Goal: Transaction & Acquisition: Purchase product/service

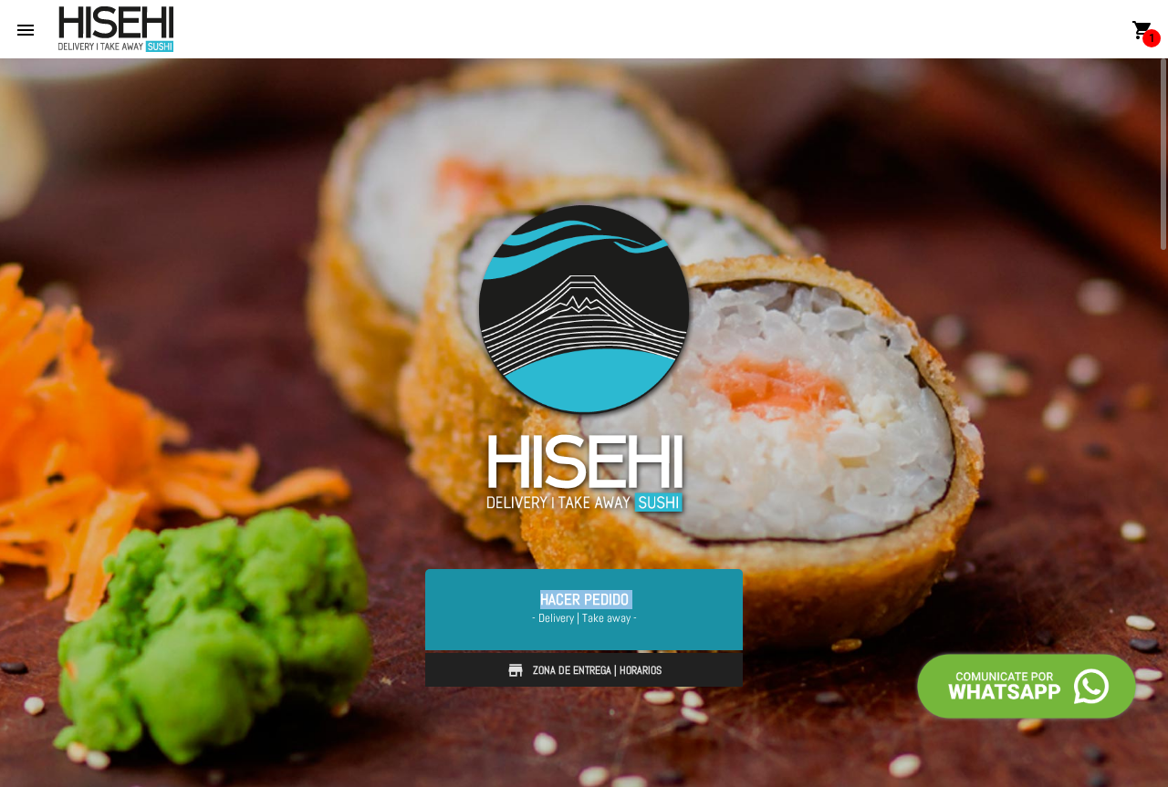
click at [533, 608] on link "Hacer Pedido - Delivery | Take away -" at bounding box center [583, 609] width 317 height 80
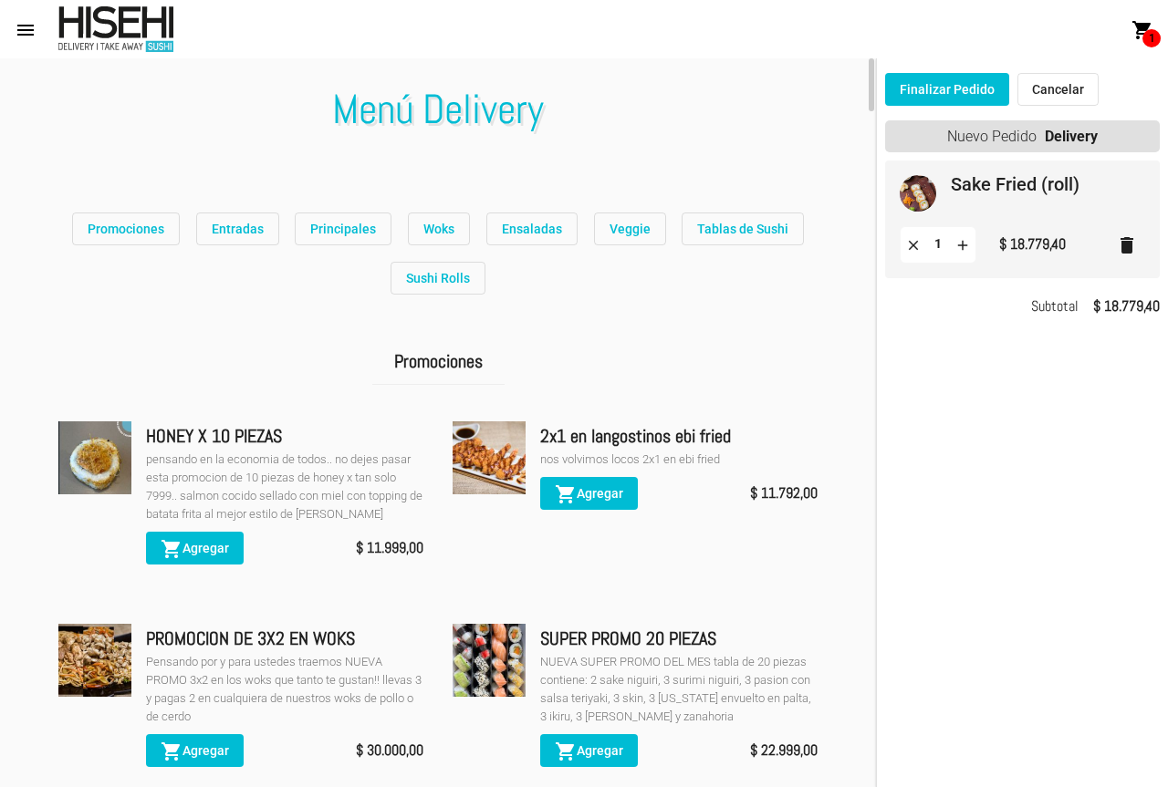
click at [143, 229] on span "Promociones" at bounding box center [126, 229] width 77 height 15
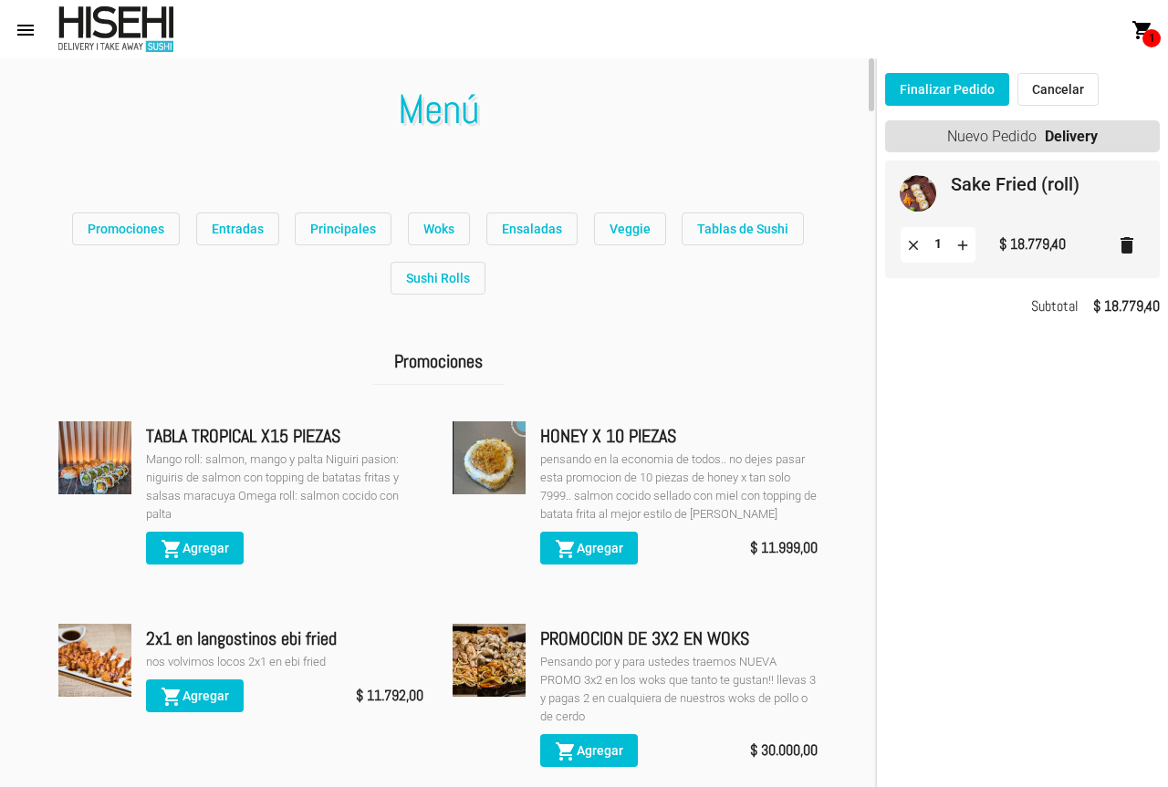
click at [109, 469] on img at bounding box center [94, 457] width 73 height 73
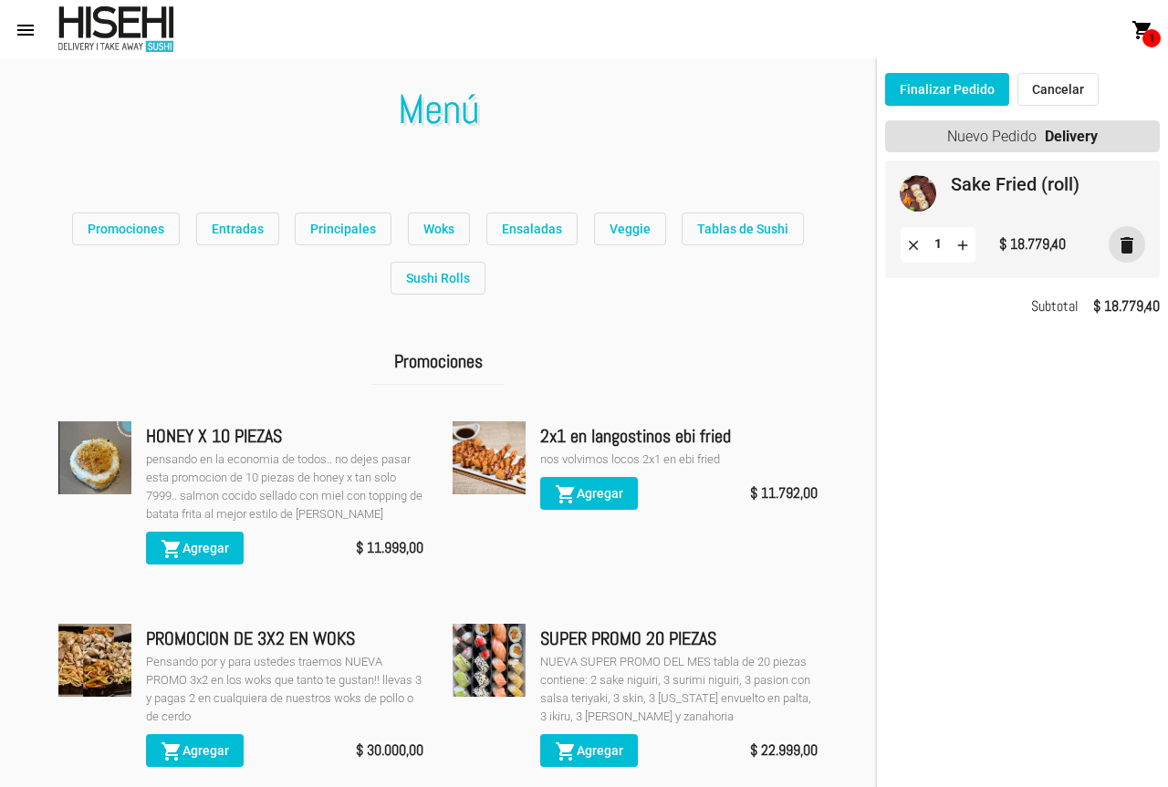
click at [1137, 240] on mat-icon "delete" at bounding box center [1127, 245] width 22 height 22
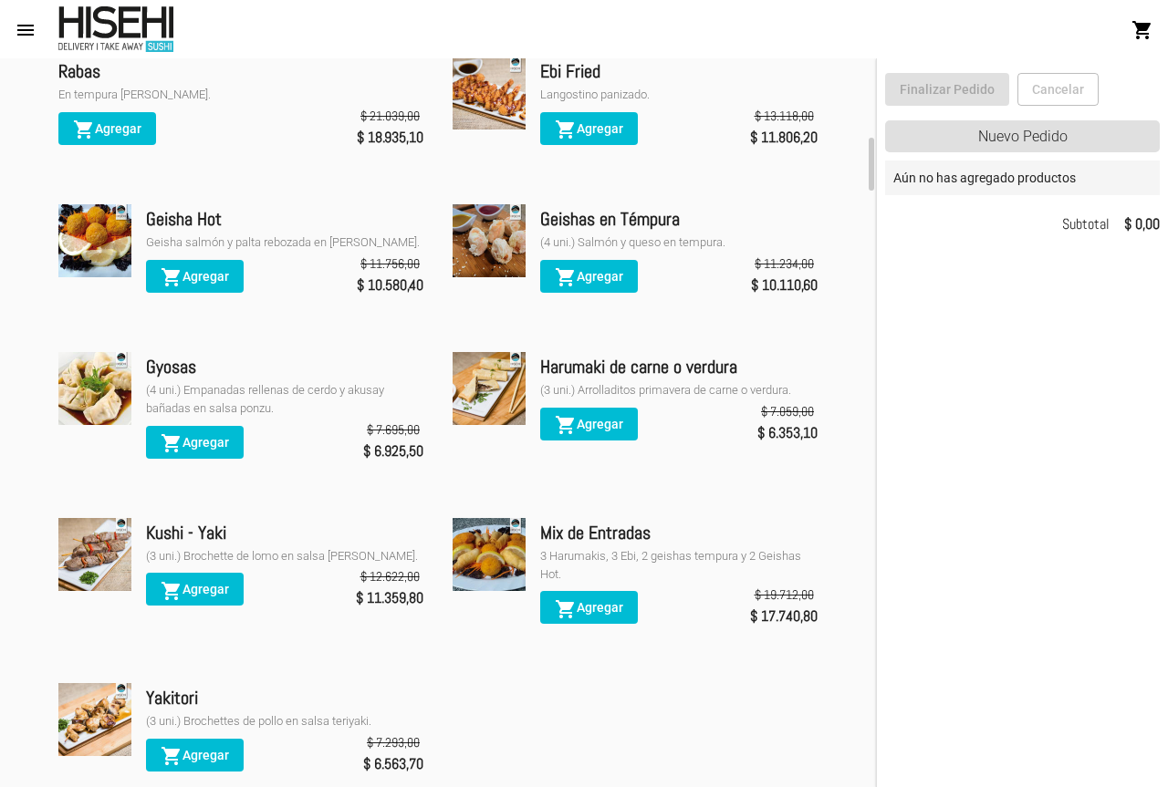
scroll to position [182, 0]
